Goal: Task Accomplishment & Management: Use online tool/utility

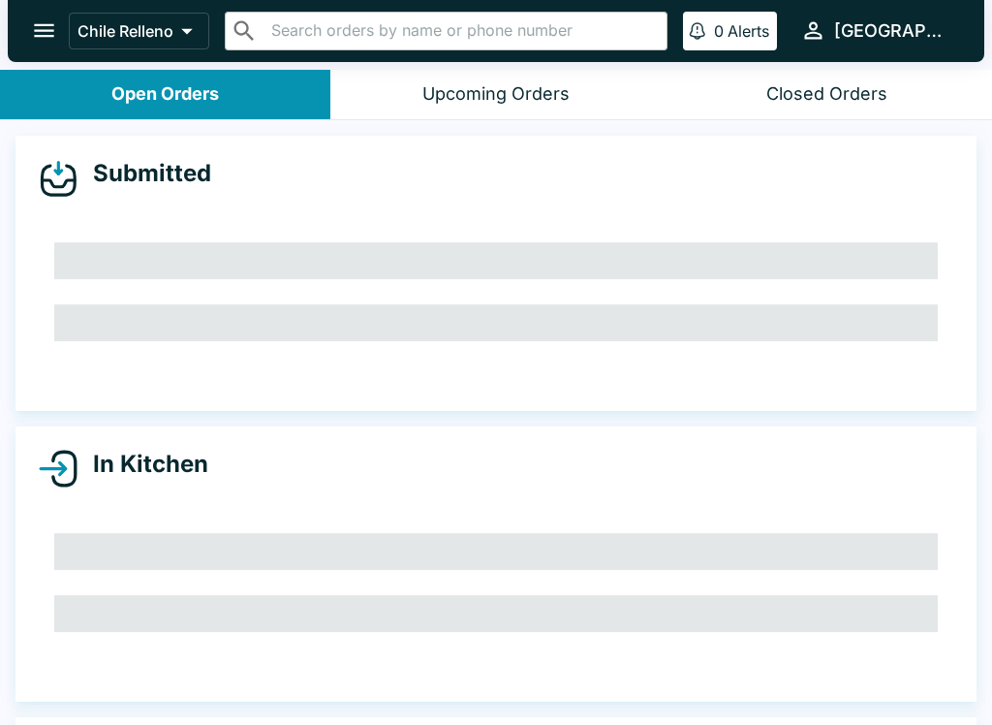
scroll to position [47, 0]
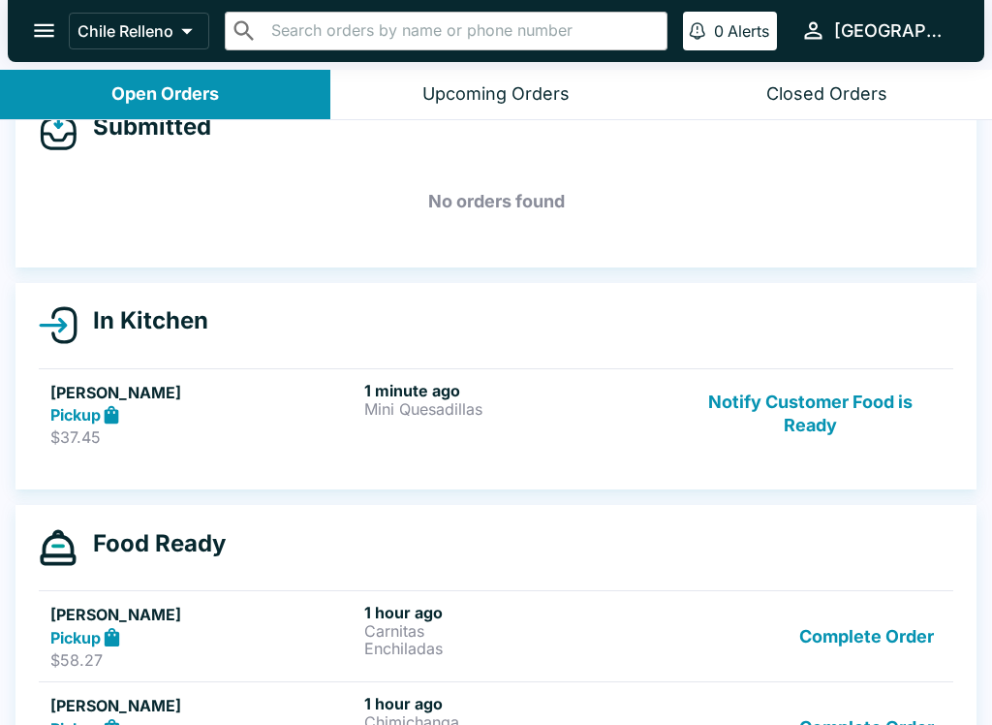
click at [801, 391] on button "Notify Customer Food is Ready" at bounding box center [810, 414] width 263 height 67
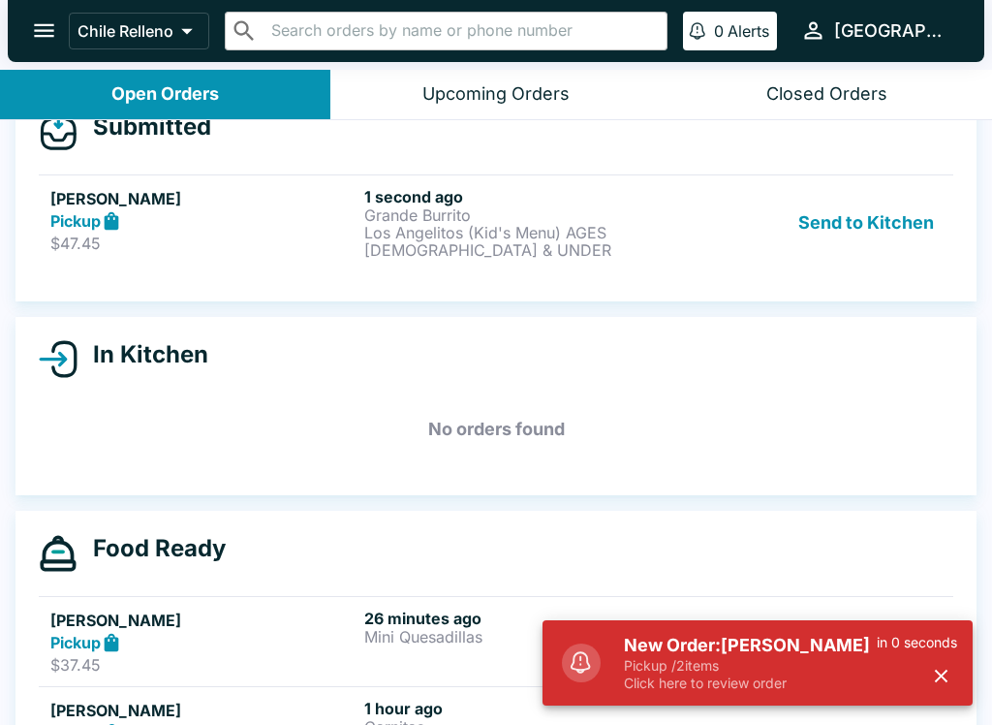
click at [851, 225] on button "Send to Kitchen" at bounding box center [866, 223] width 151 height 72
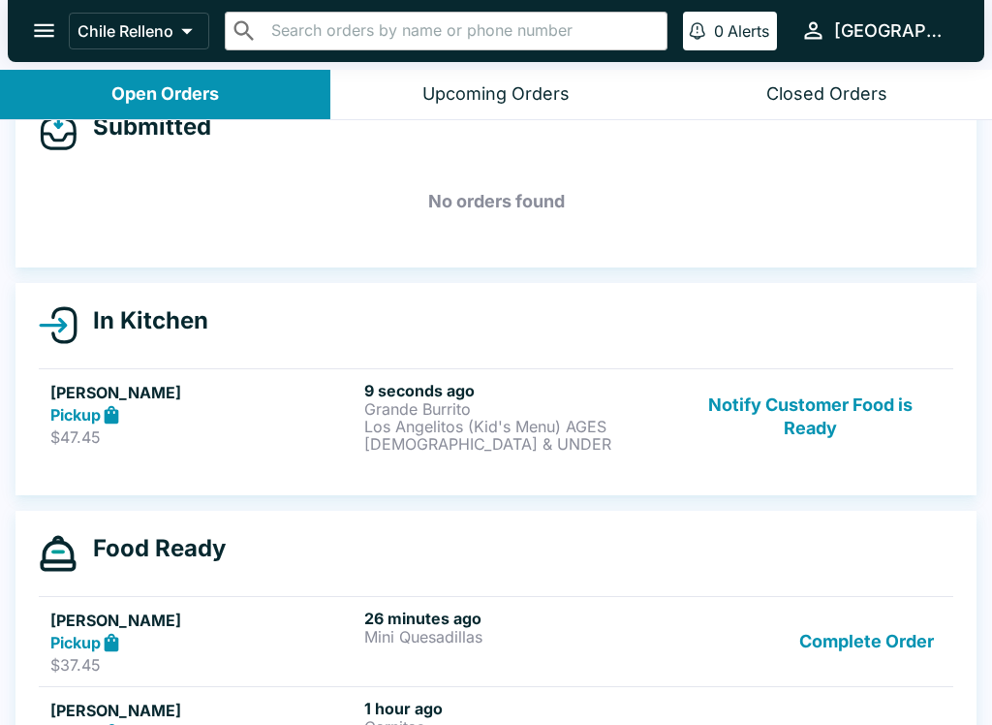
click at [825, 428] on button "Notify Customer Food is Ready" at bounding box center [810, 417] width 263 height 72
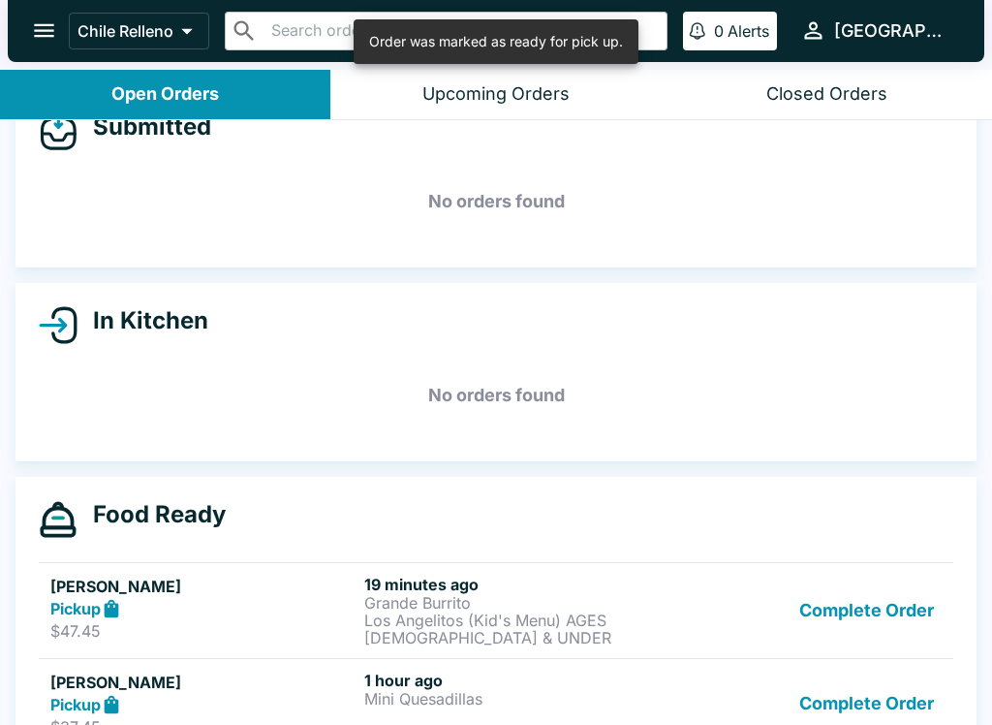
scroll to position [3, 0]
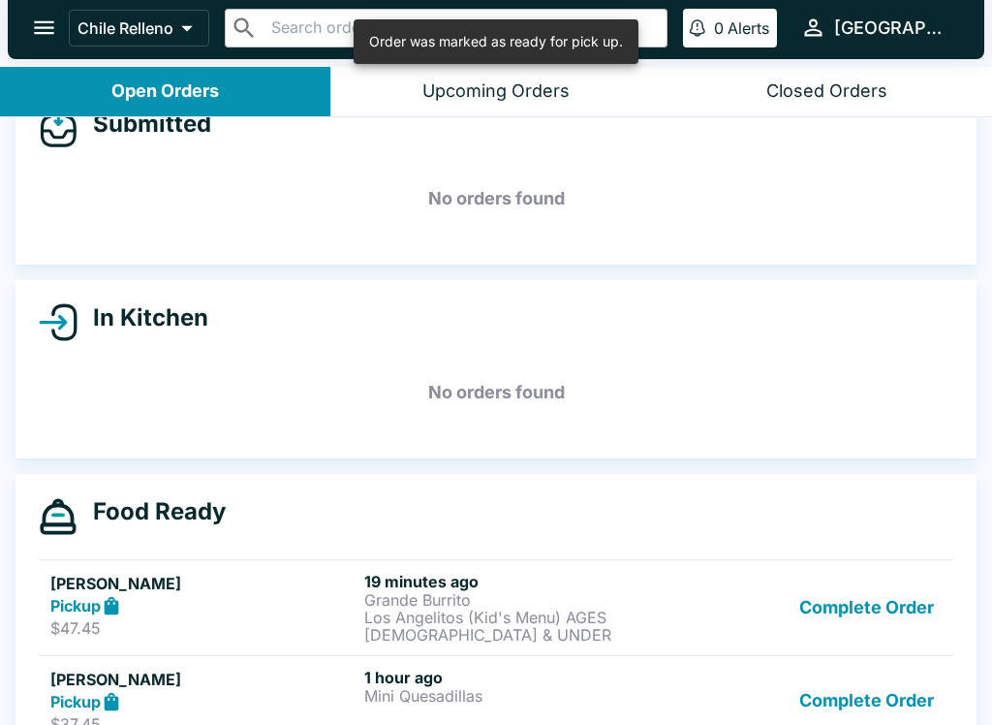
click at [838, 711] on button "Complete Order" at bounding box center [867, 701] width 150 height 67
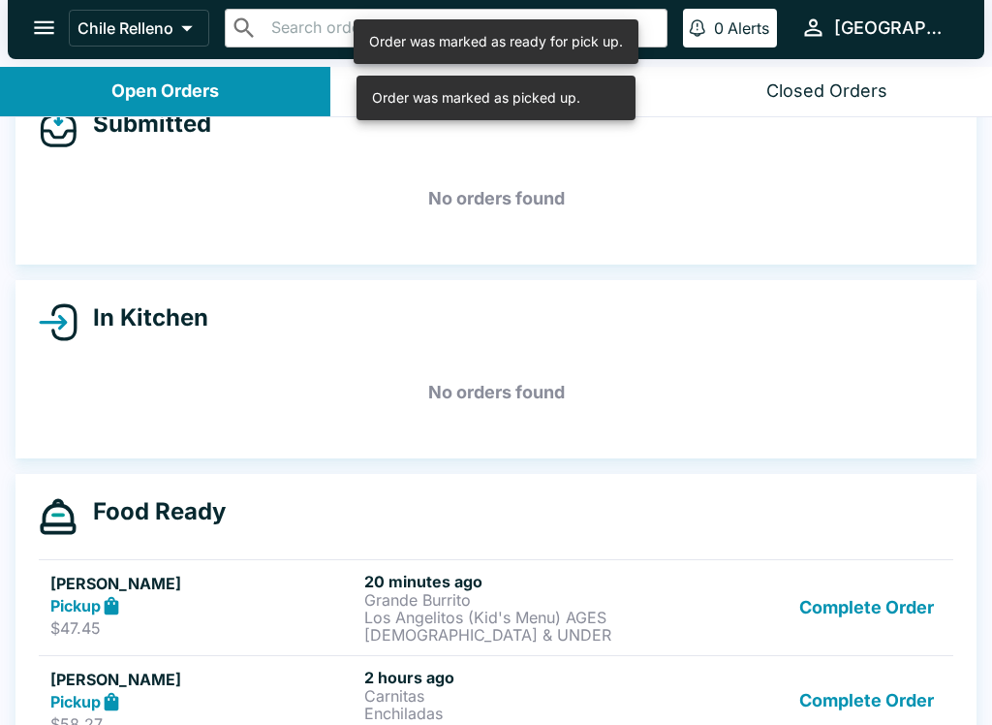
click at [852, 698] on button "Complete Order" at bounding box center [867, 701] width 150 height 67
click at [841, 692] on button "Complete Order" at bounding box center [867, 701] width 150 height 67
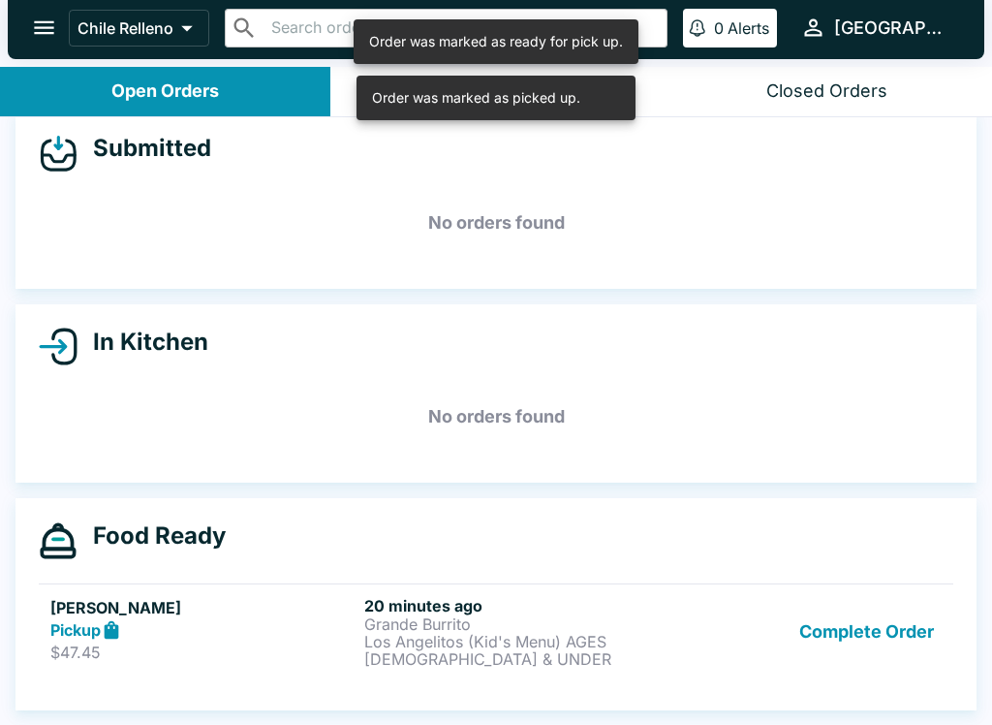
scroll to position [22, 0]
click at [824, 633] on button "Complete Order" at bounding box center [867, 632] width 150 height 72
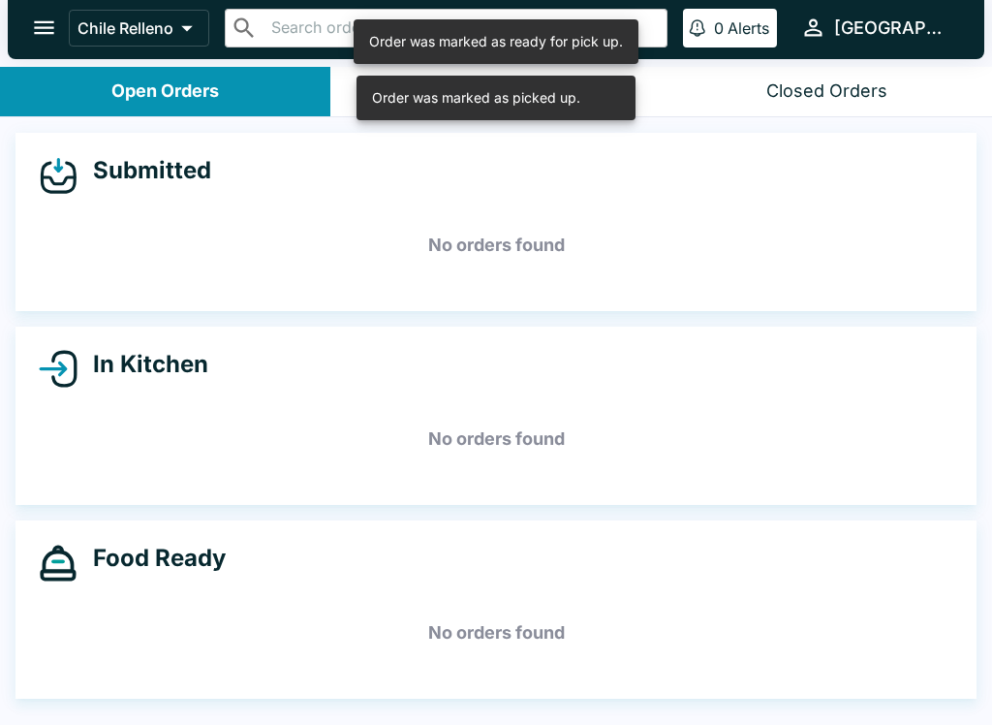
scroll to position [0, 0]
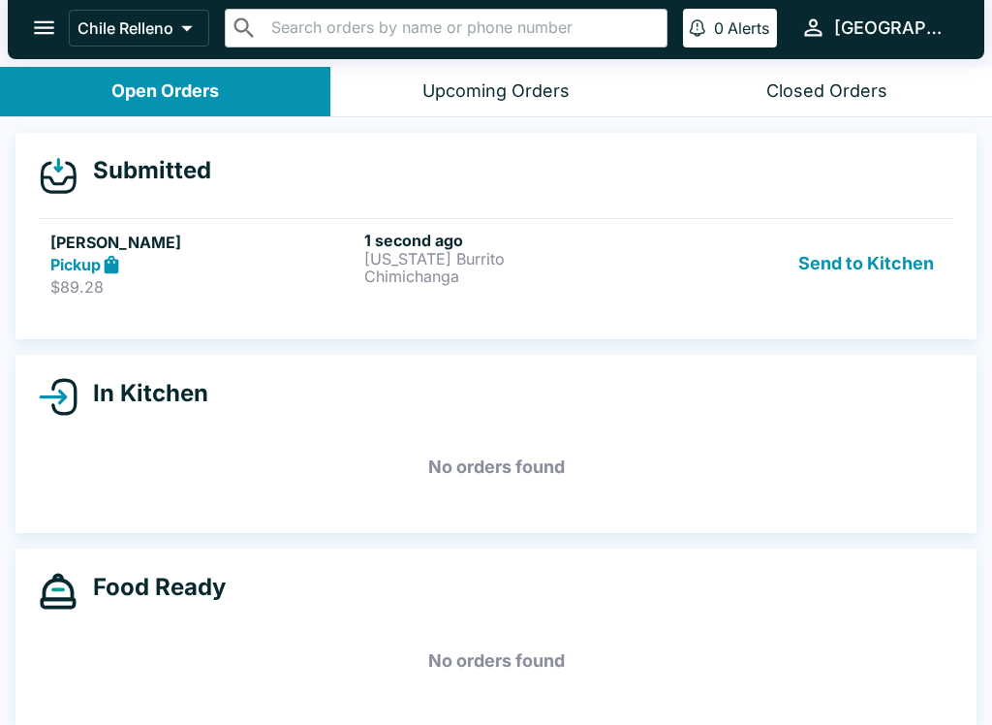
click at [899, 265] on button "Send to Kitchen" at bounding box center [866, 264] width 151 height 67
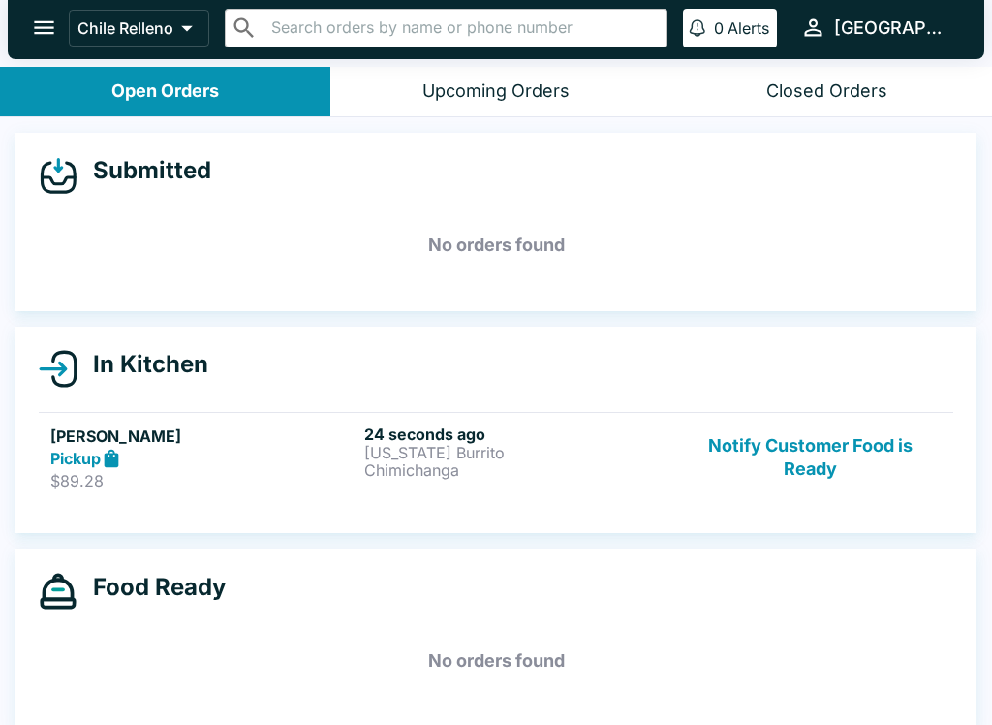
click at [809, 489] on button "Notify Customer Food is Ready" at bounding box center [810, 457] width 263 height 67
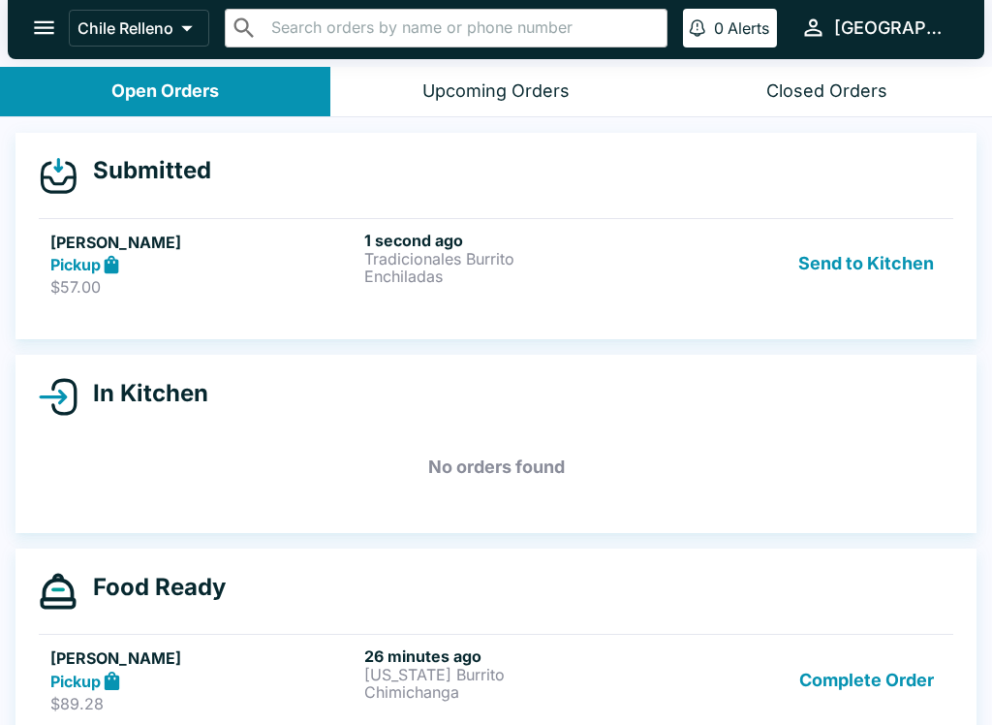
click at [893, 250] on button "Send to Kitchen" at bounding box center [866, 264] width 151 height 67
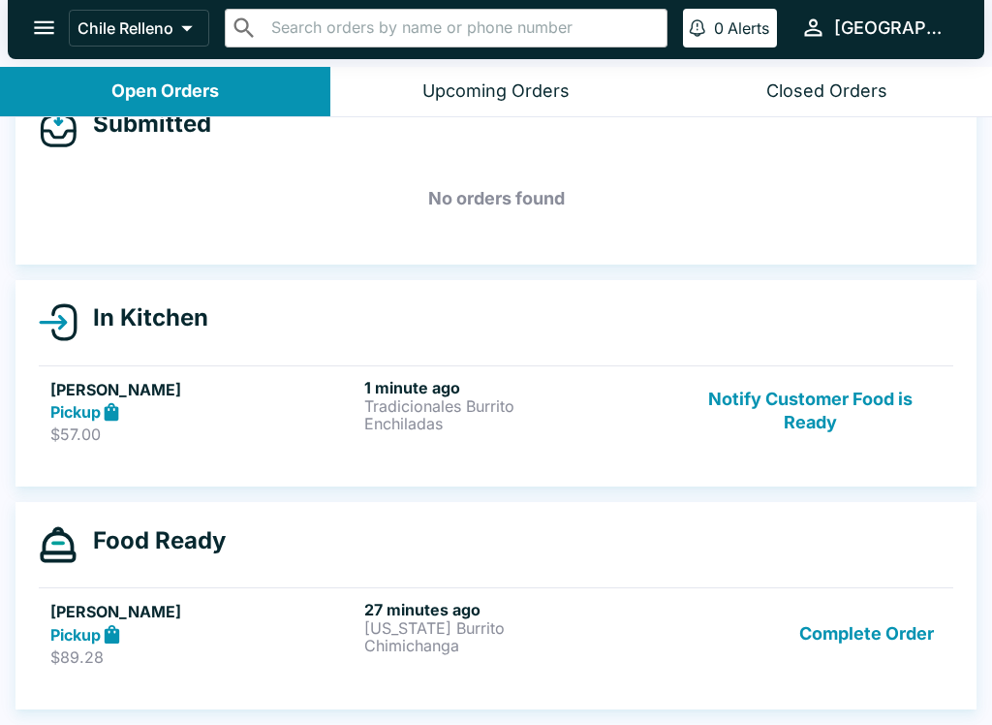
scroll to position [47, 0]
click at [836, 360] on ul "[PERSON_NAME] Pickup $57.00 1 minute ago Tradicionales Burrito Enchiladas Notif…" at bounding box center [496, 411] width 915 height 107
click at [753, 438] on button "Notify Customer Food is Ready" at bounding box center [810, 411] width 263 height 67
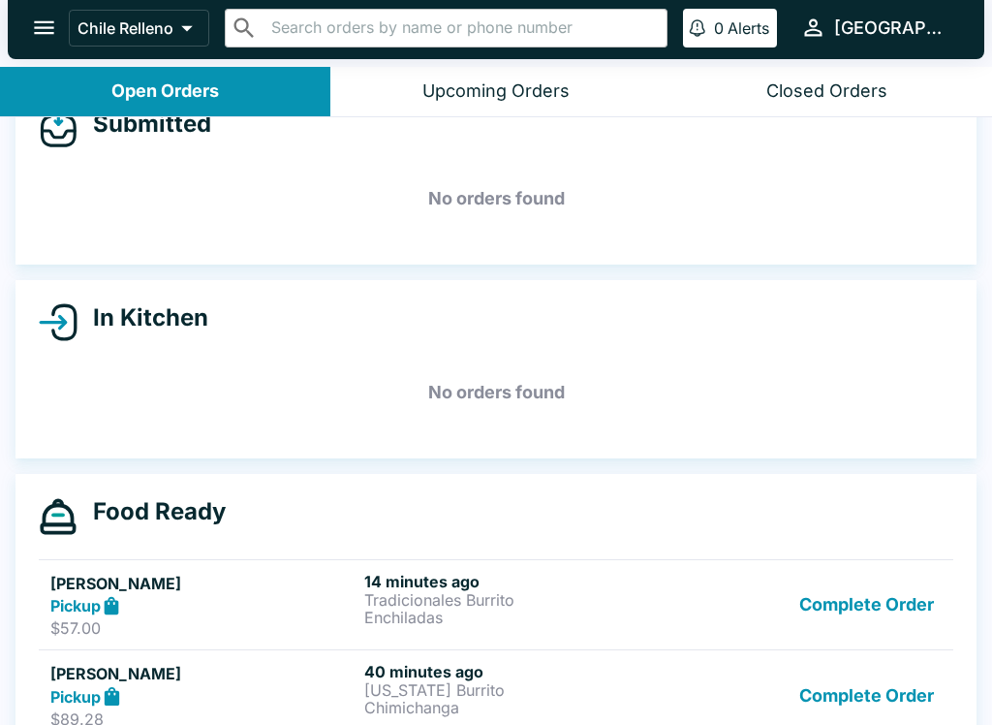
click at [807, 406] on h5 "No orders found" at bounding box center [496, 393] width 915 height 70
